Goal: Manage account settings

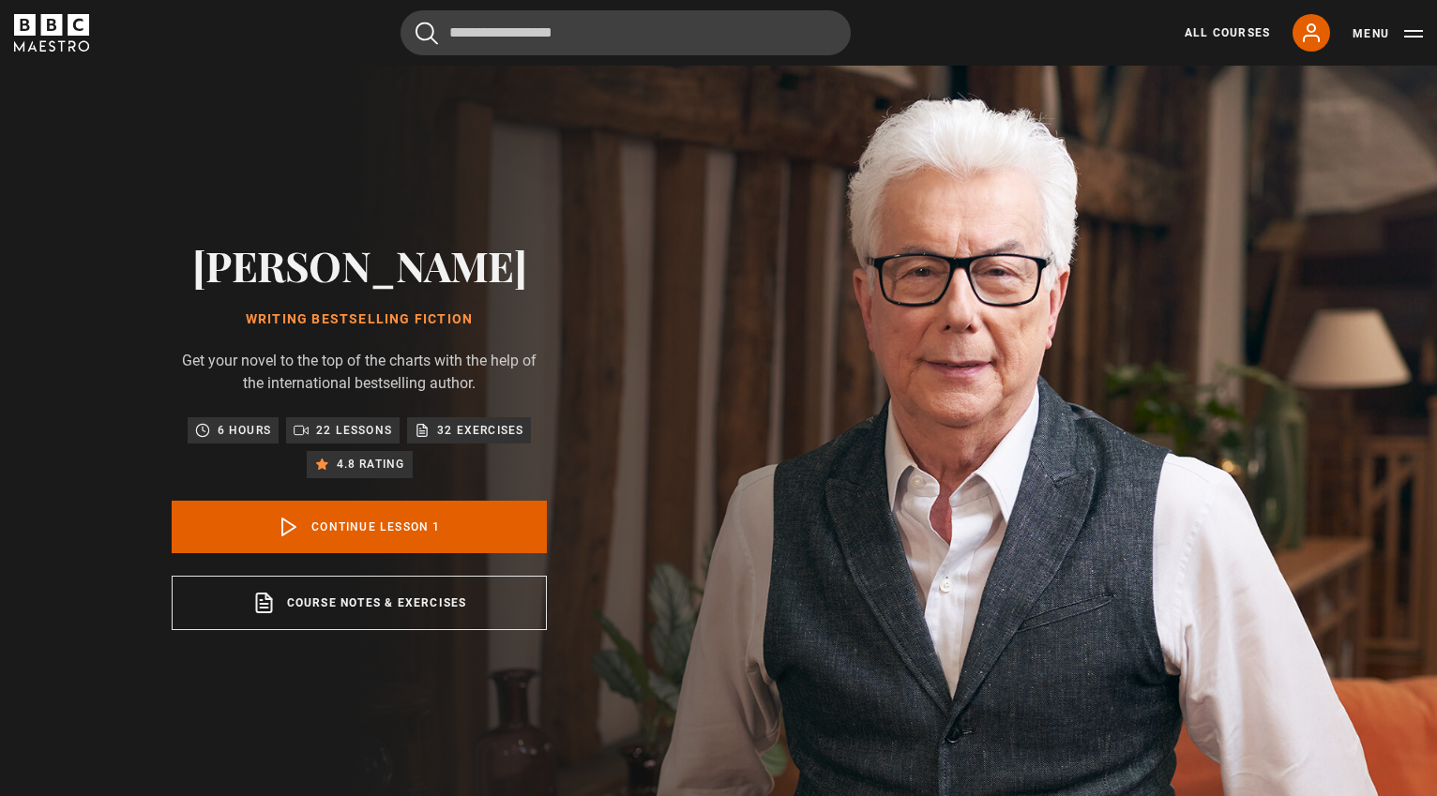
scroll to position [712, 0]
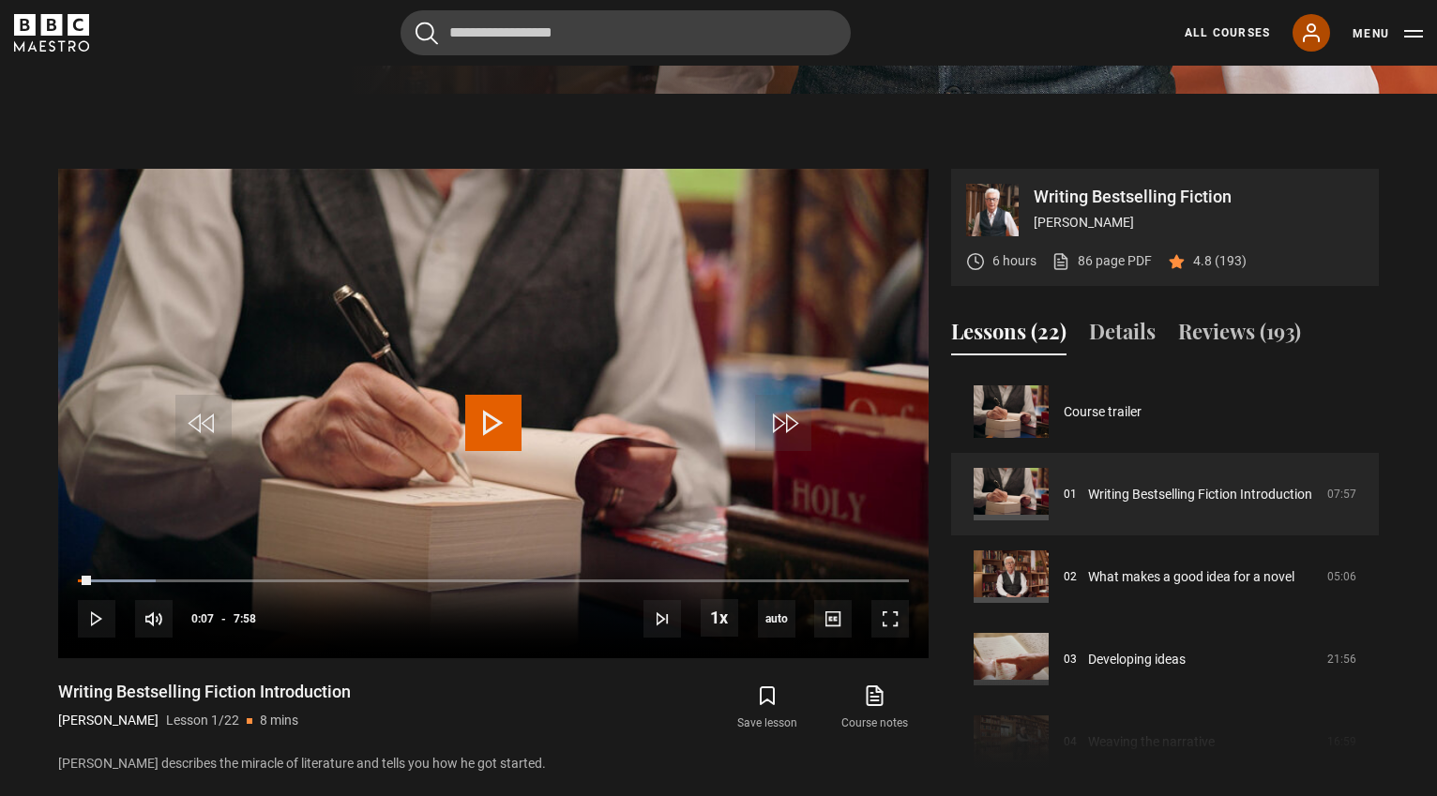
click at [1314, 31] on icon at bounding box center [1311, 32] width 15 height 17
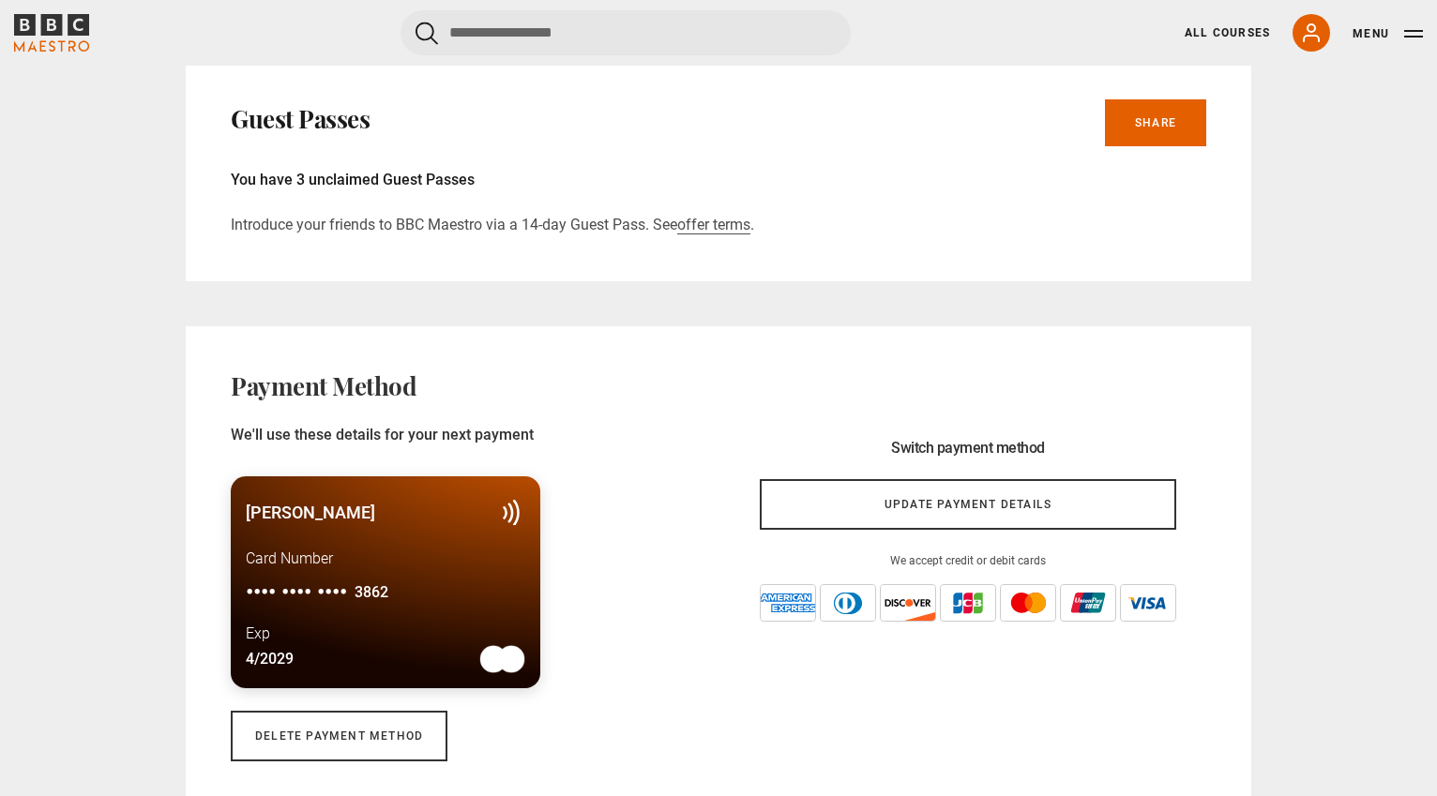
scroll to position [1125, 0]
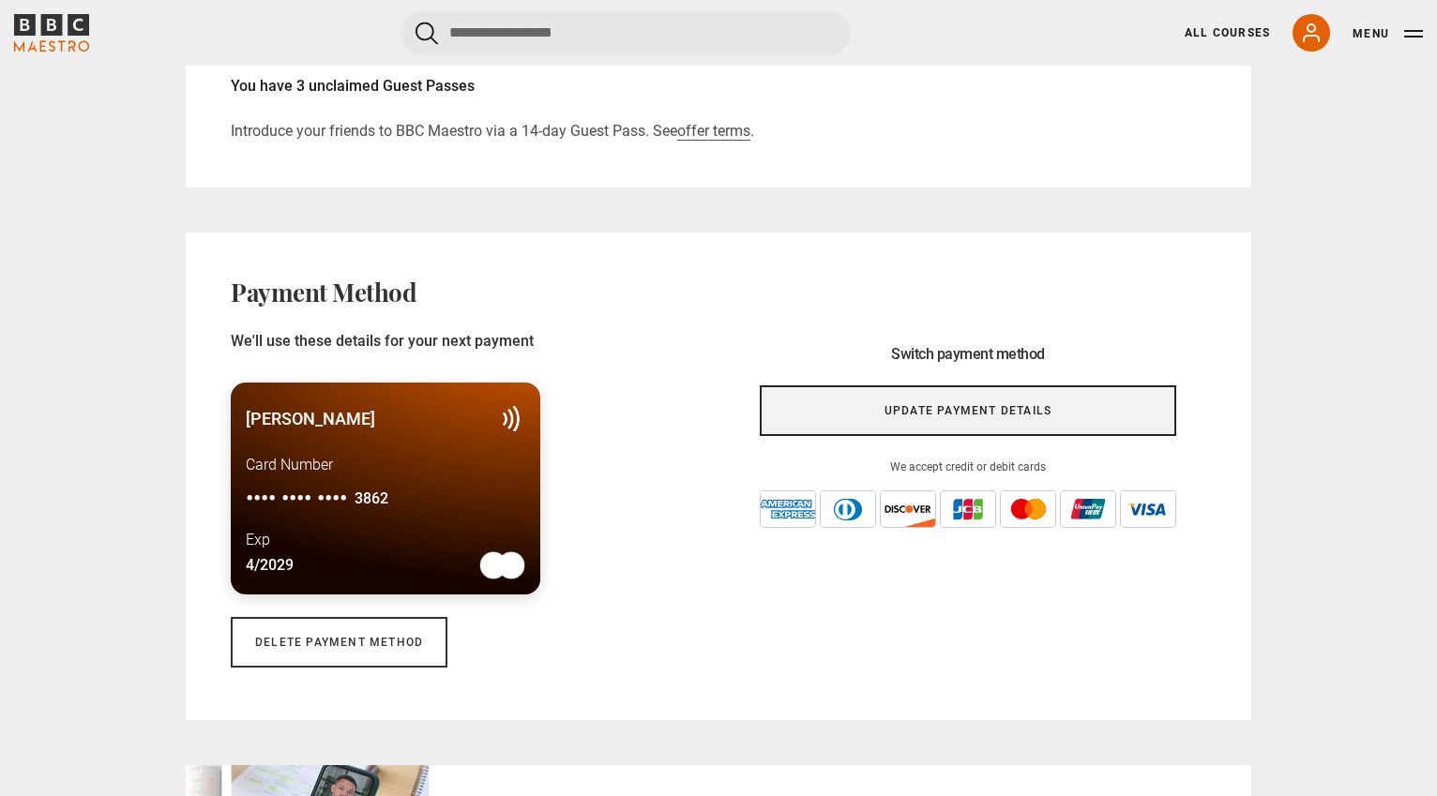
click at [981, 405] on link "Update payment details" at bounding box center [968, 410] width 416 height 51
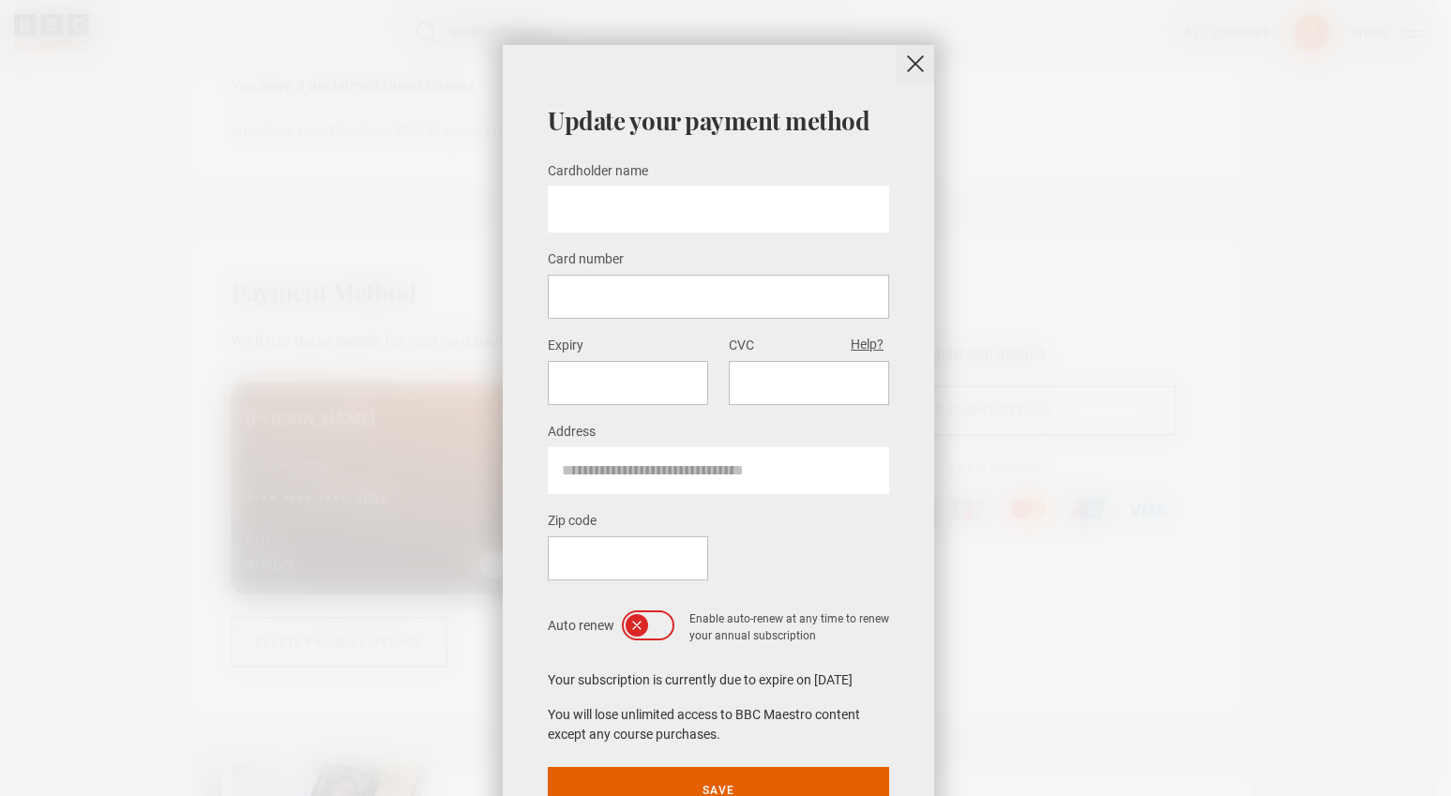
click at [906, 66] on button "close" at bounding box center [916, 64] width 38 height 38
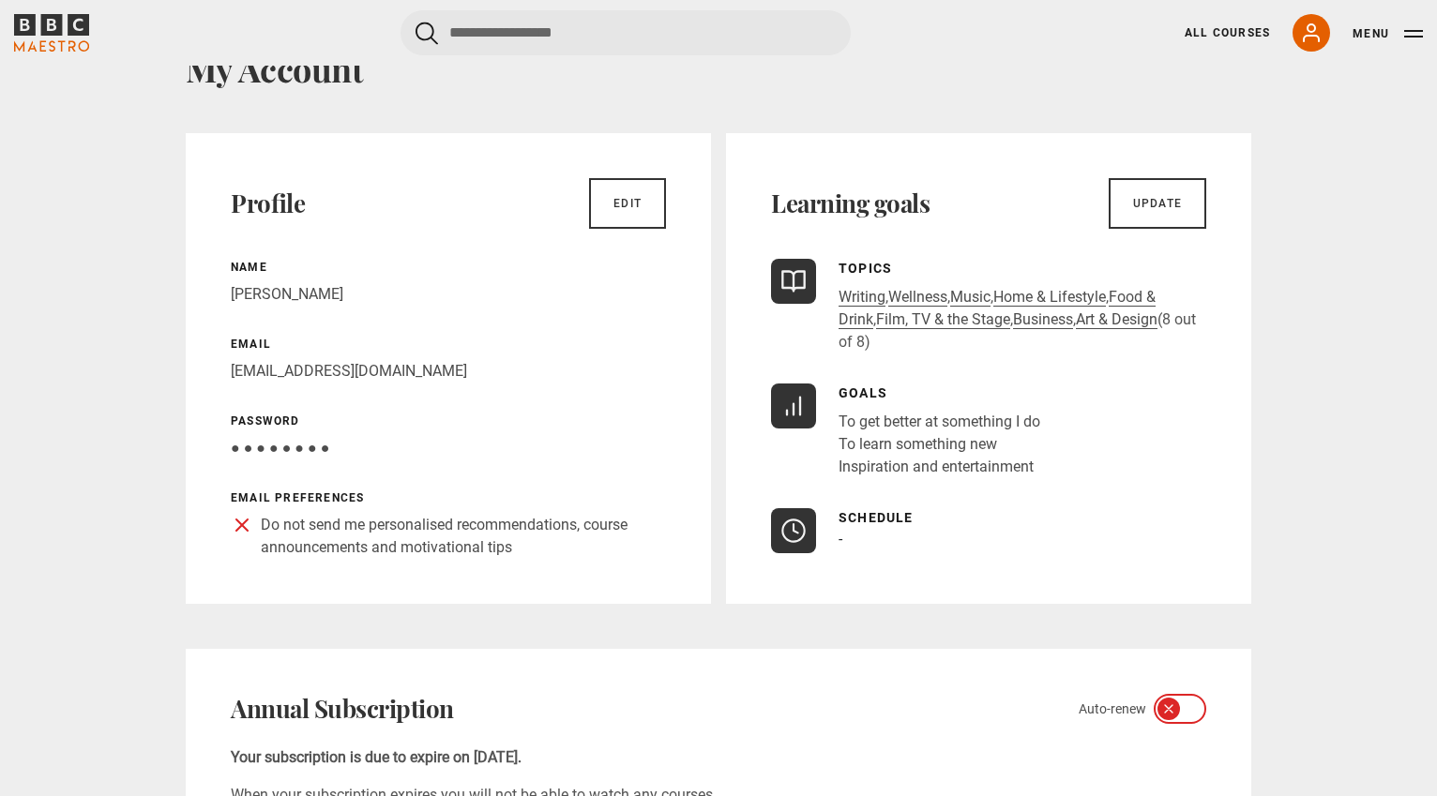
scroll to position [0, 0]
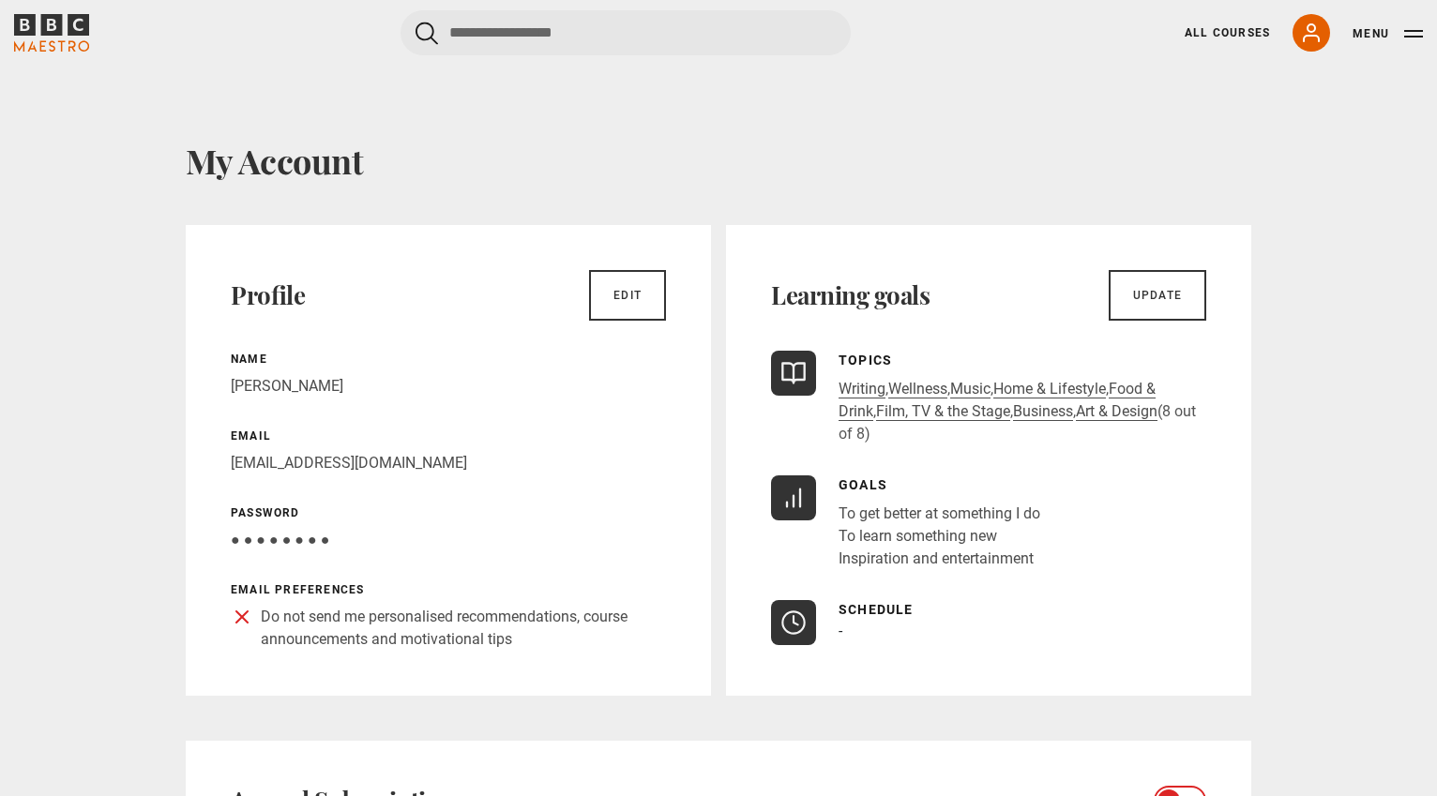
click at [50, 34] on icon "BBC Maestro" at bounding box center [52, 25] width 22 height 22
